Goal: Transaction & Acquisition: Purchase product/service

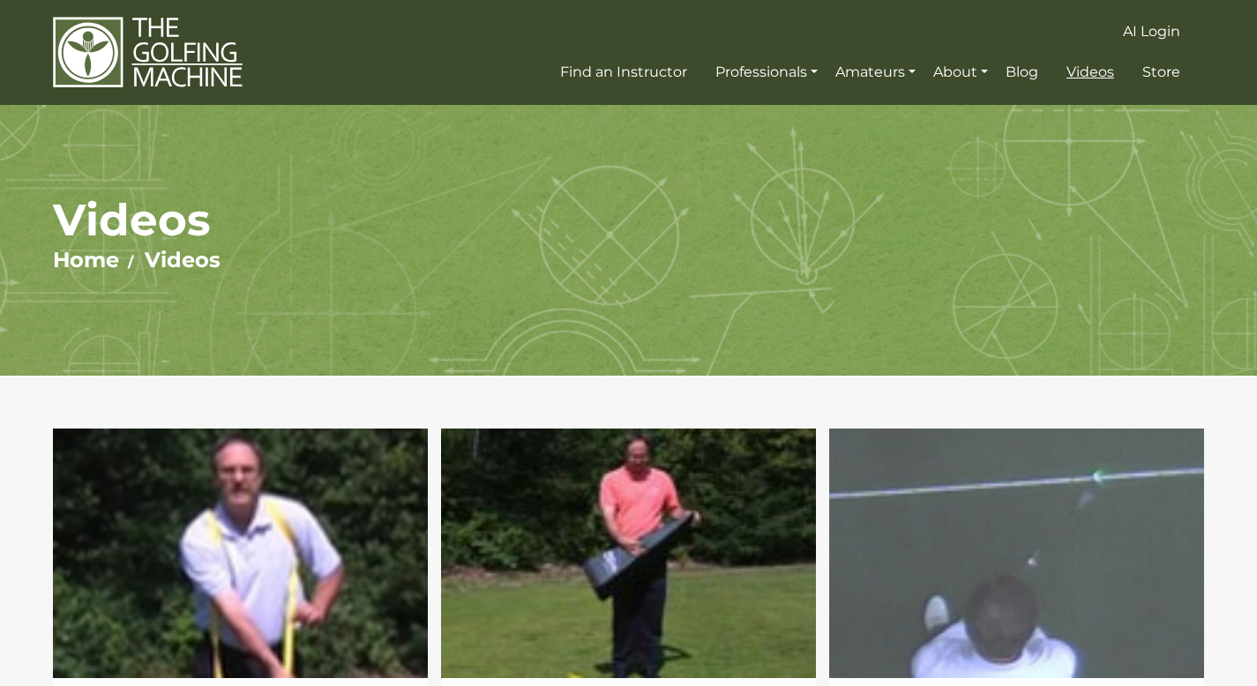
click at [1098, 75] on span "Videos" at bounding box center [1090, 72] width 48 height 17
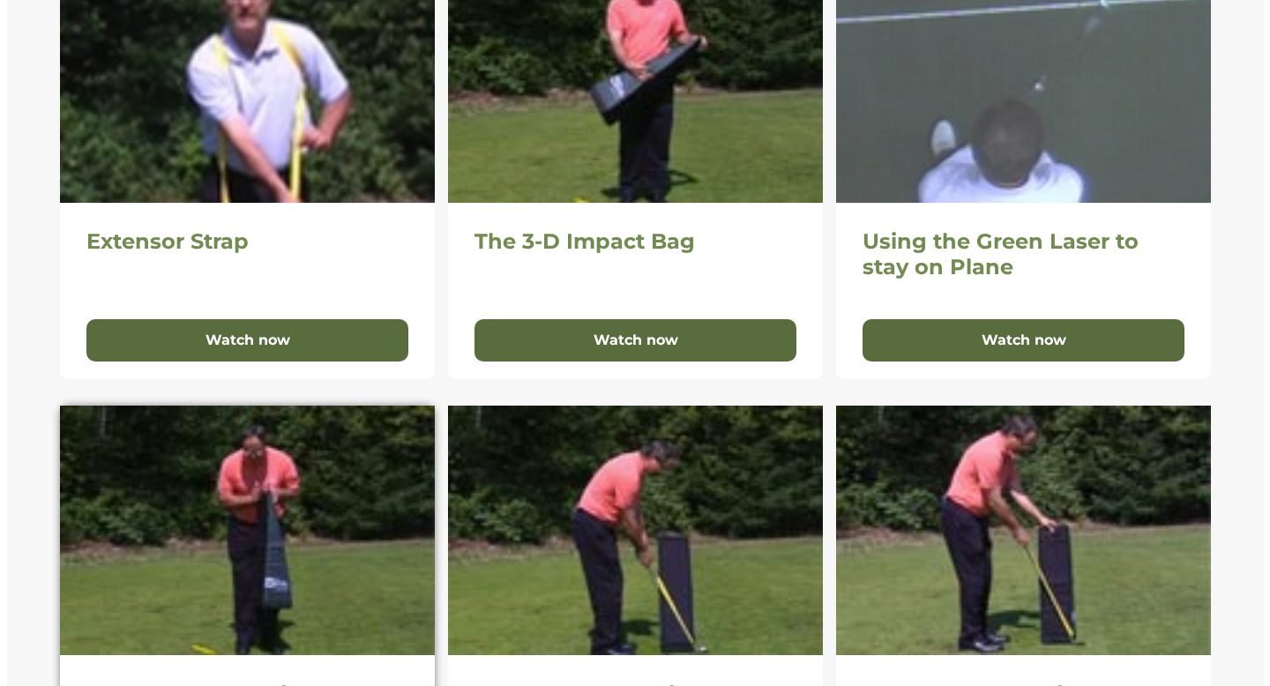
scroll to position [483, 0]
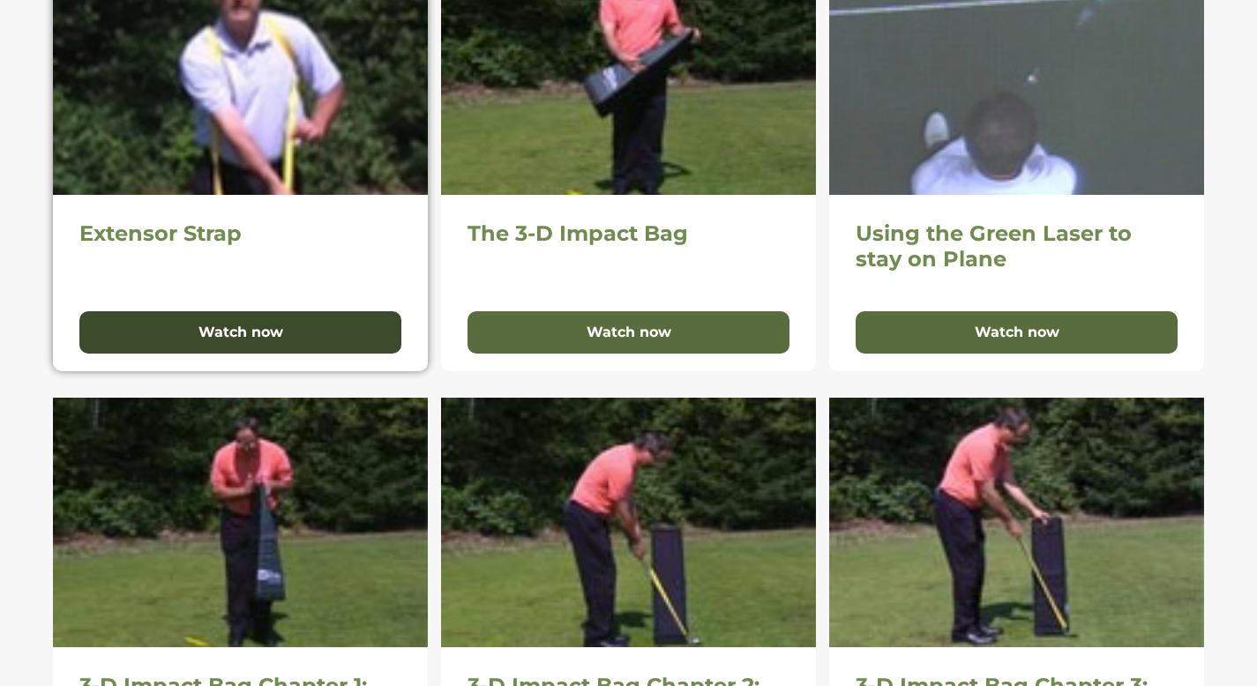
click at [289, 333] on button "Watch now" at bounding box center [240, 332] width 322 height 42
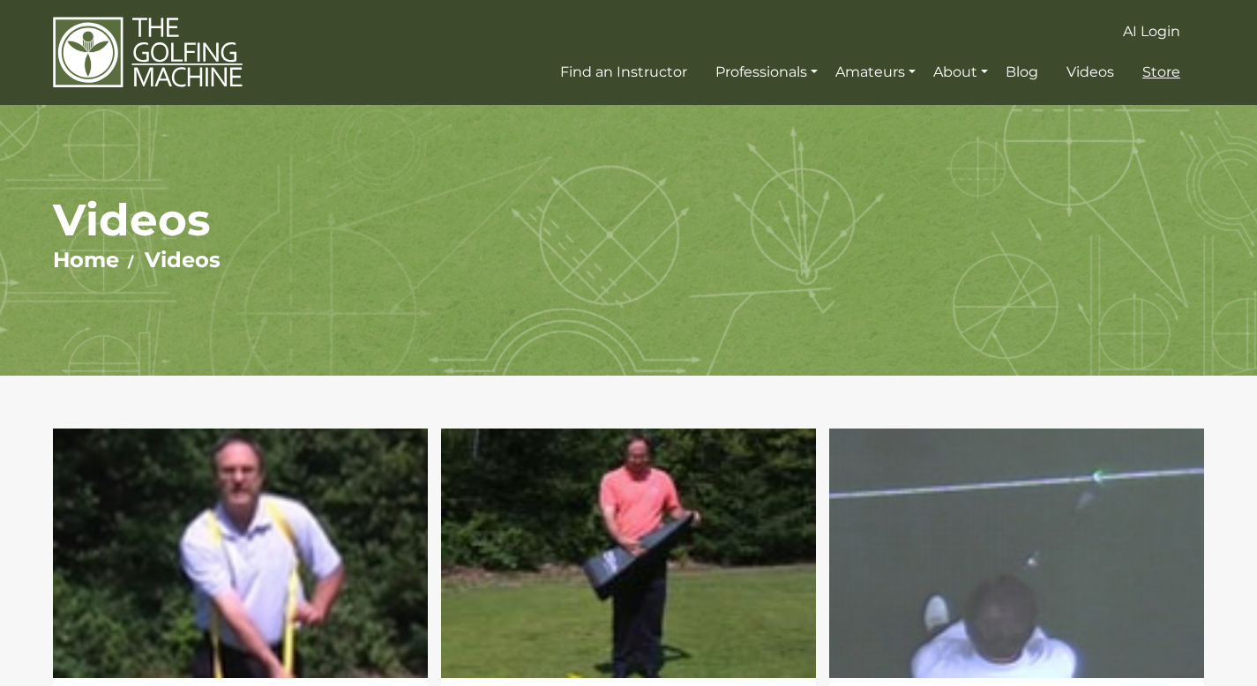
click at [1148, 74] on span "Store" at bounding box center [1161, 72] width 38 height 17
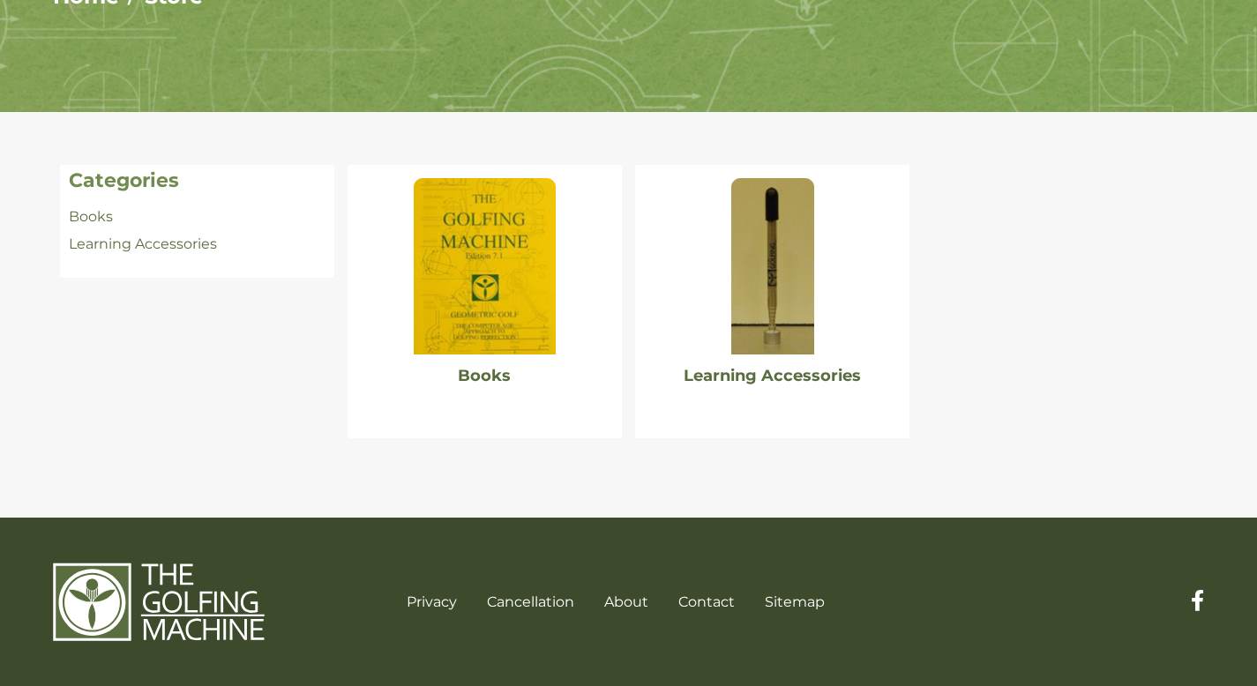
scroll to position [265, 0]
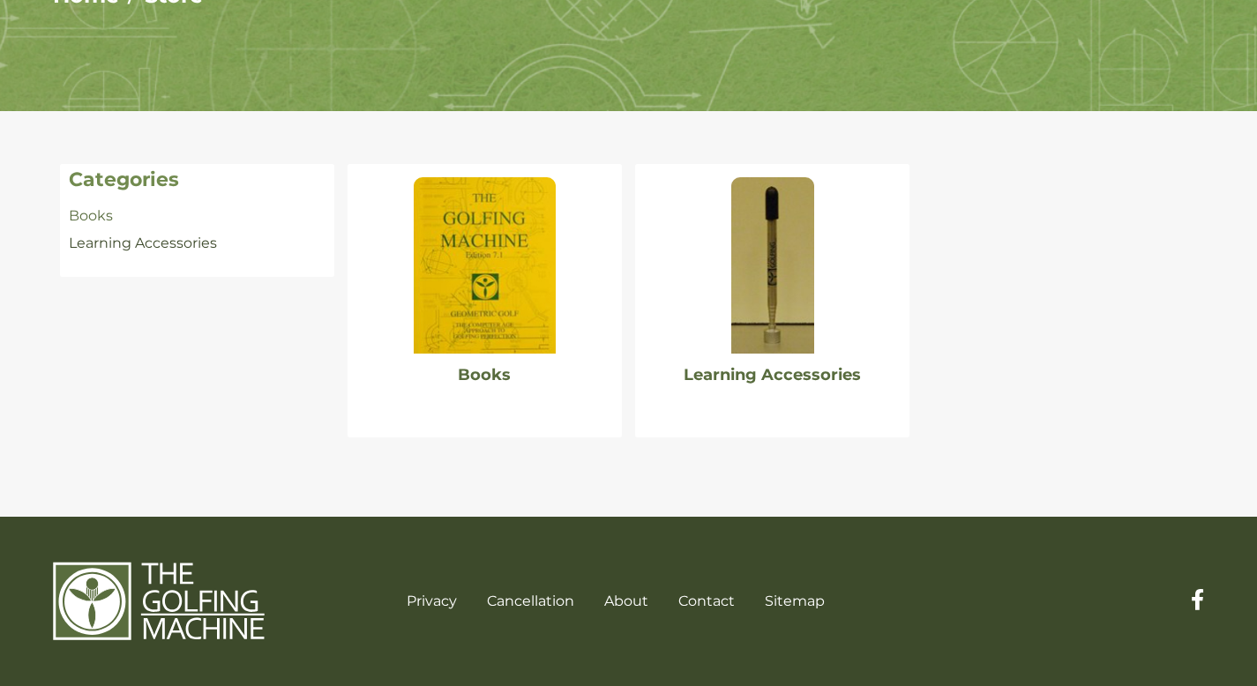
click at [191, 240] on link "Learning Accessories" at bounding box center [143, 243] width 148 height 17
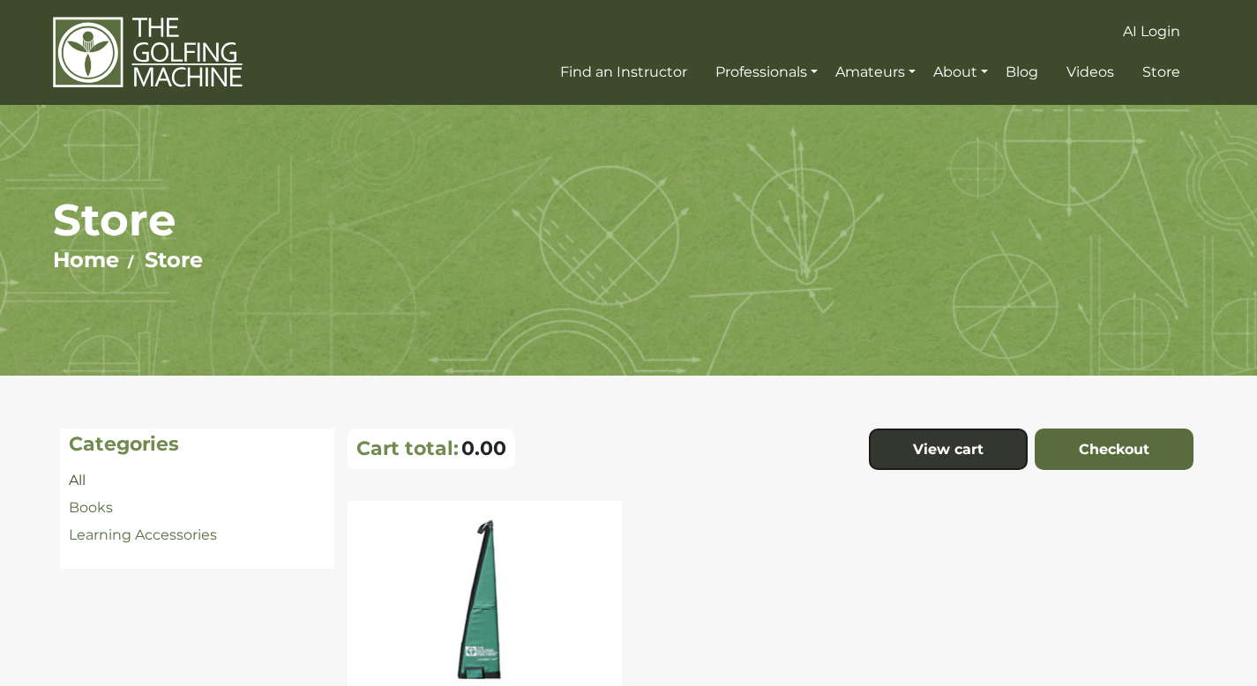
click at [79, 480] on link "All" at bounding box center [77, 480] width 17 height 17
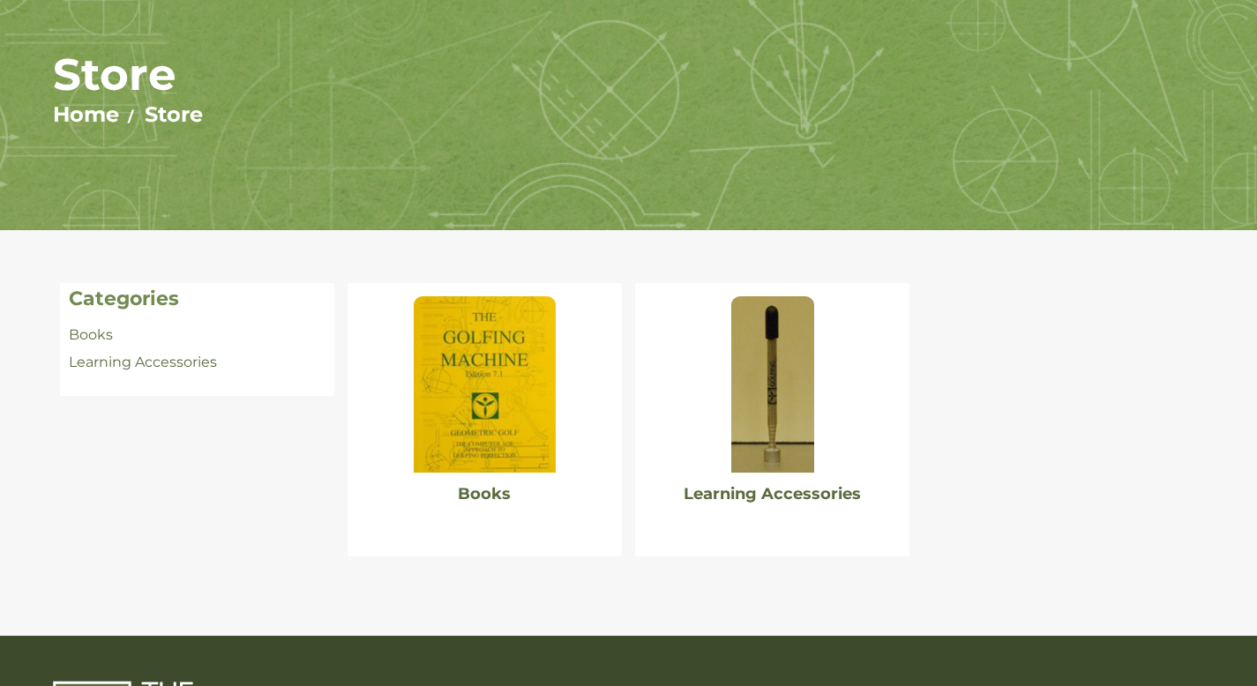
scroll to position [150, 0]
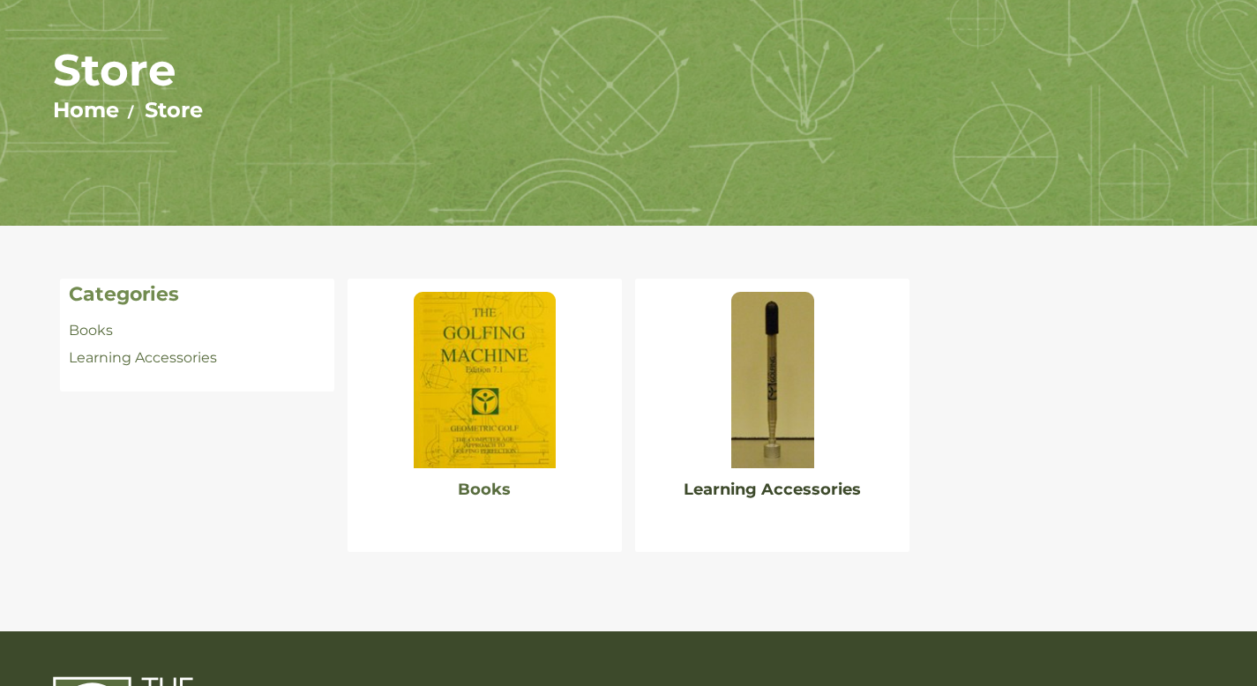
click at [700, 490] on link "Learning Accessories" at bounding box center [772, 489] width 177 height 19
